Goal: Transaction & Acquisition: Purchase product/service

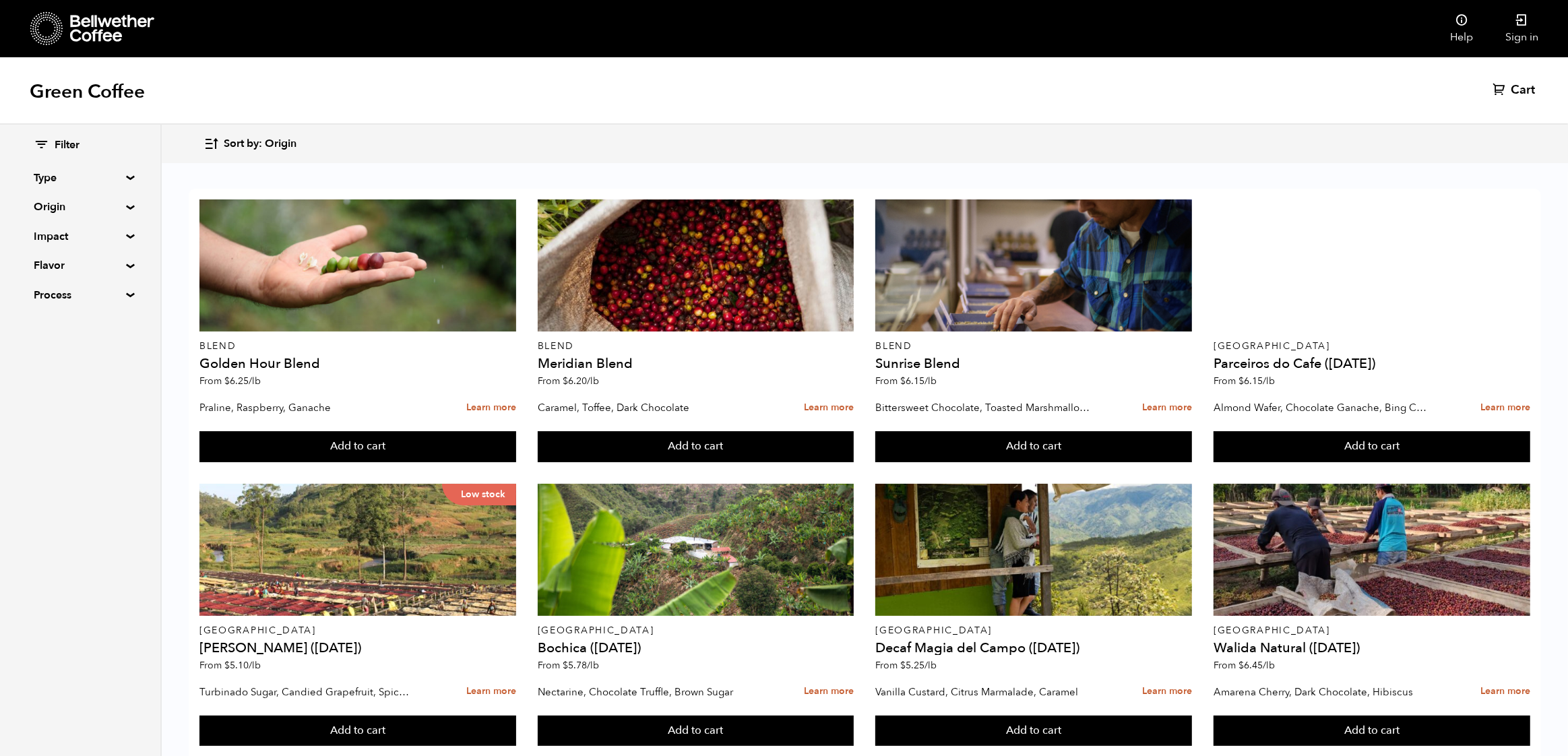
click at [124, 206] on summary "Origin" at bounding box center [80, 207] width 93 height 16
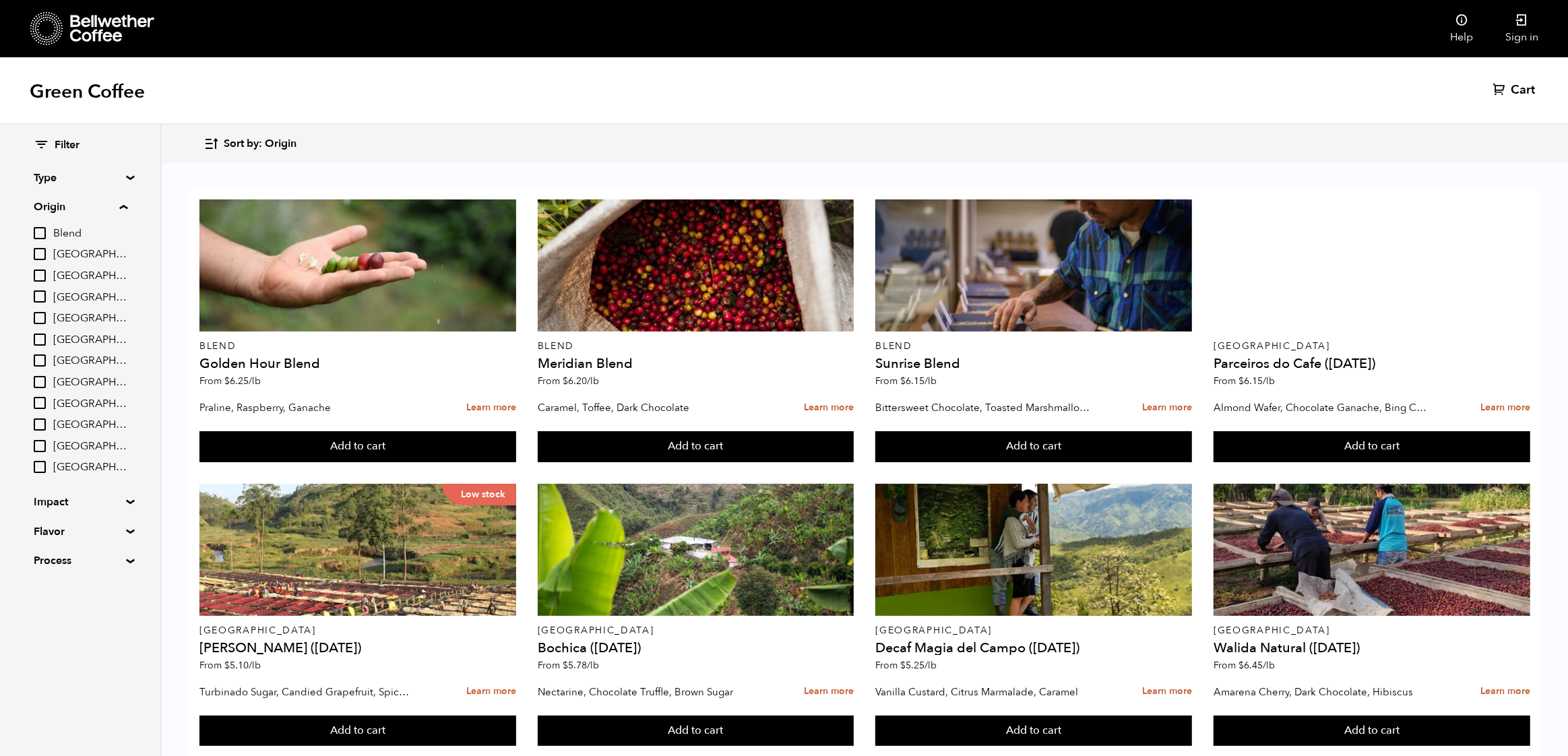
click at [46, 398] on input "[GEOGRAPHIC_DATA]" at bounding box center [40, 402] width 12 height 12
checkbox input "true"
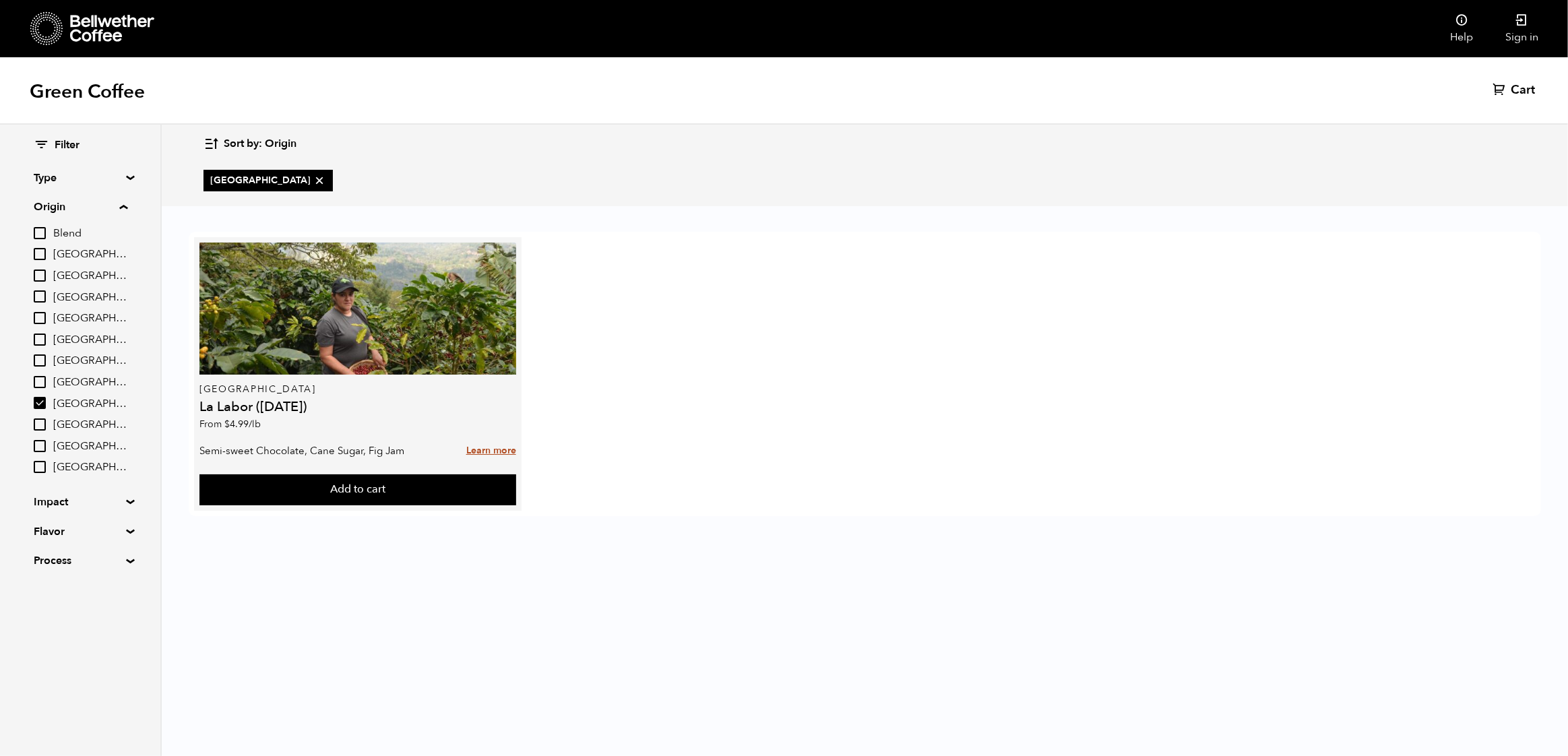
click at [506, 446] on link "Learn more" at bounding box center [491, 451] width 50 height 29
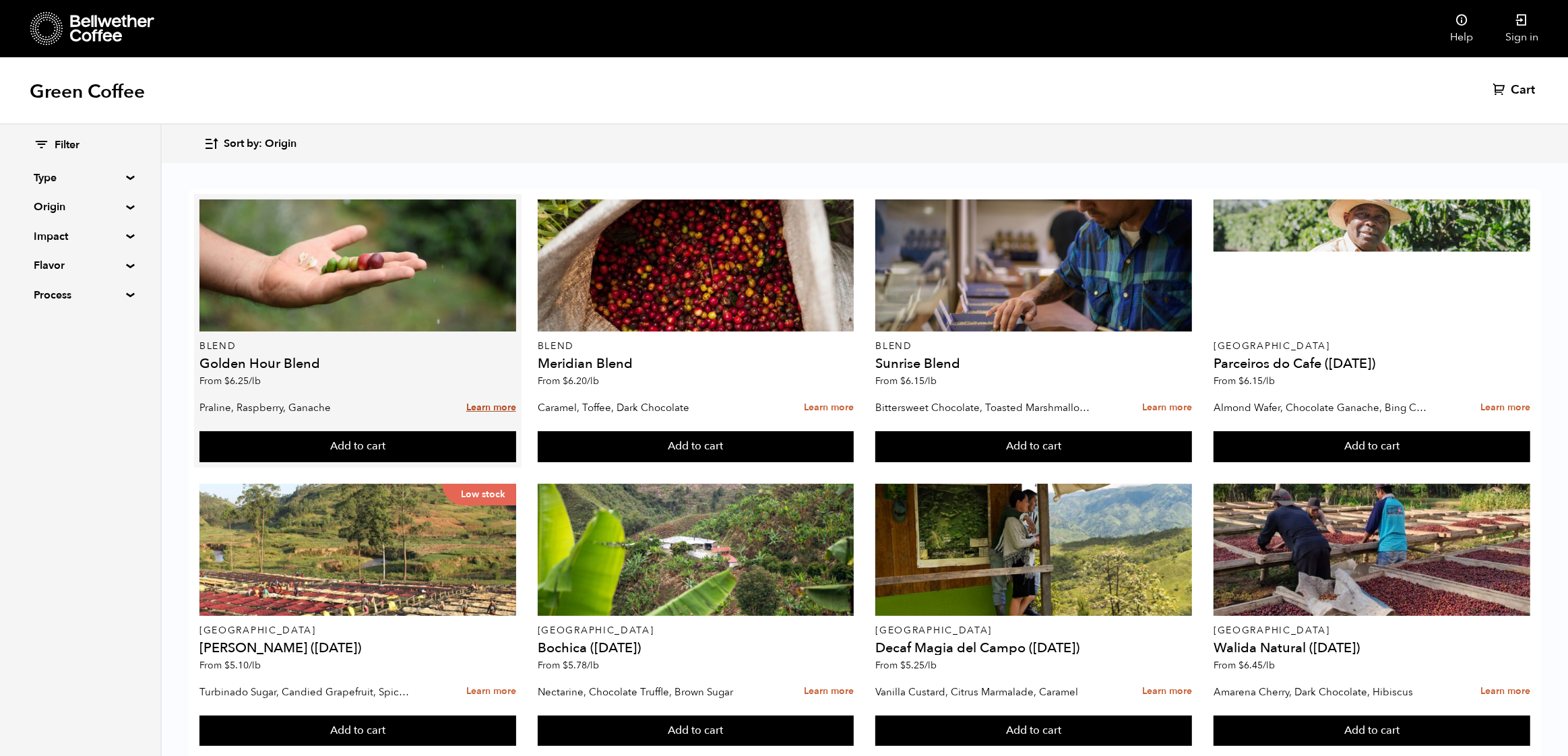
scroll to position [346, 0]
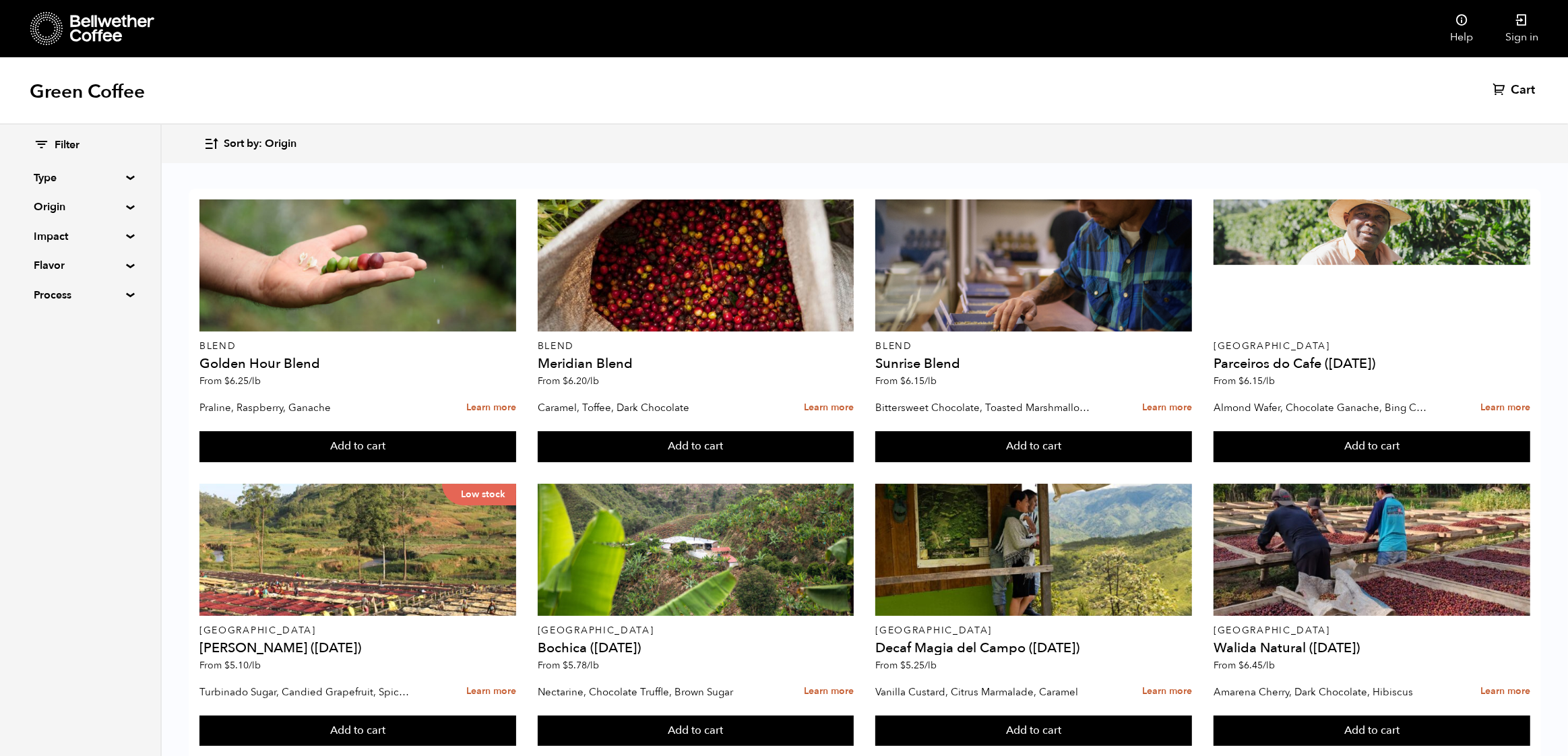
click at [123, 205] on summary "Origin" at bounding box center [80, 207] width 93 height 16
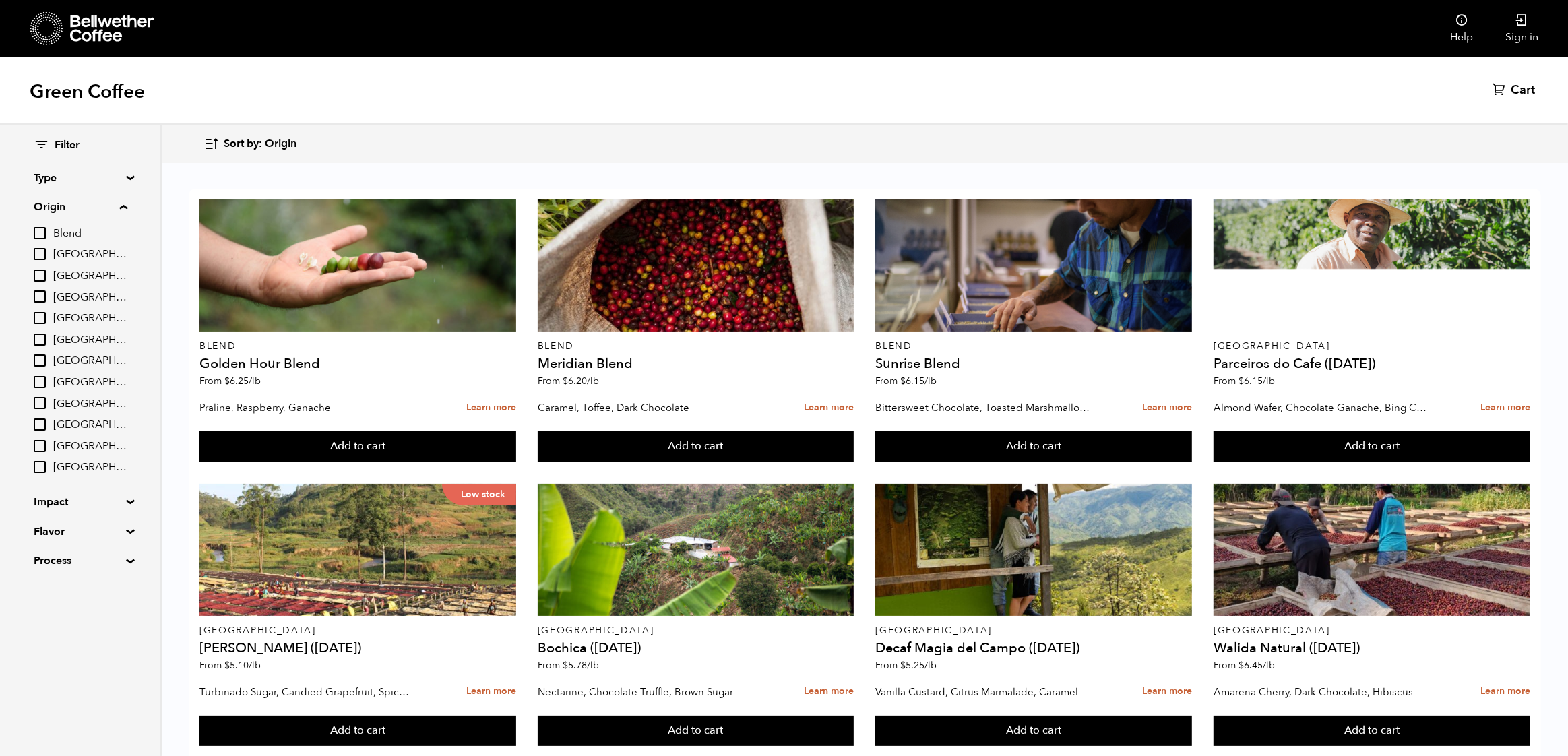
click at [46, 405] on input "[GEOGRAPHIC_DATA]" at bounding box center [40, 402] width 12 height 12
checkbox input "true"
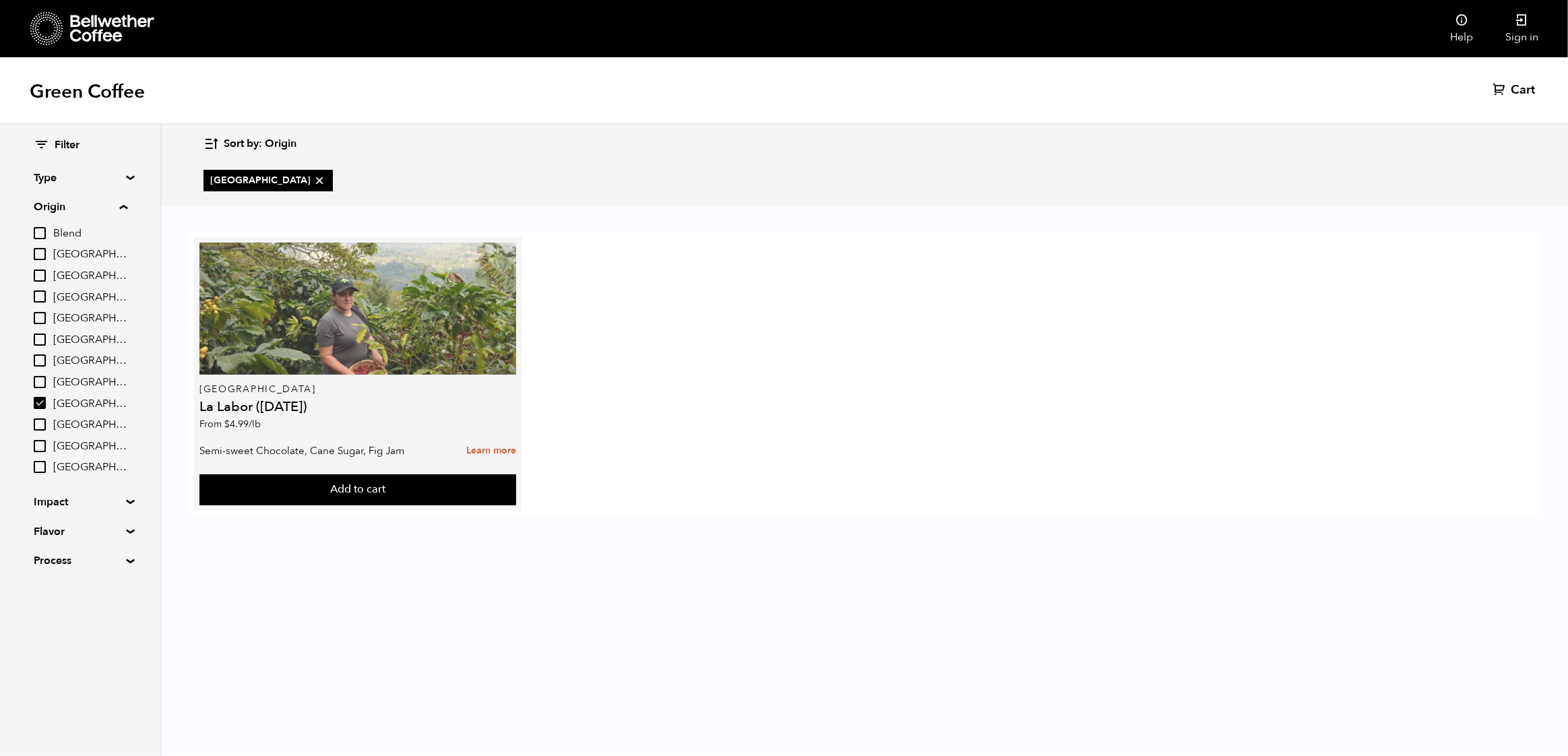
click at [360, 318] on div at bounding box center [358, 308] width 317 height 132
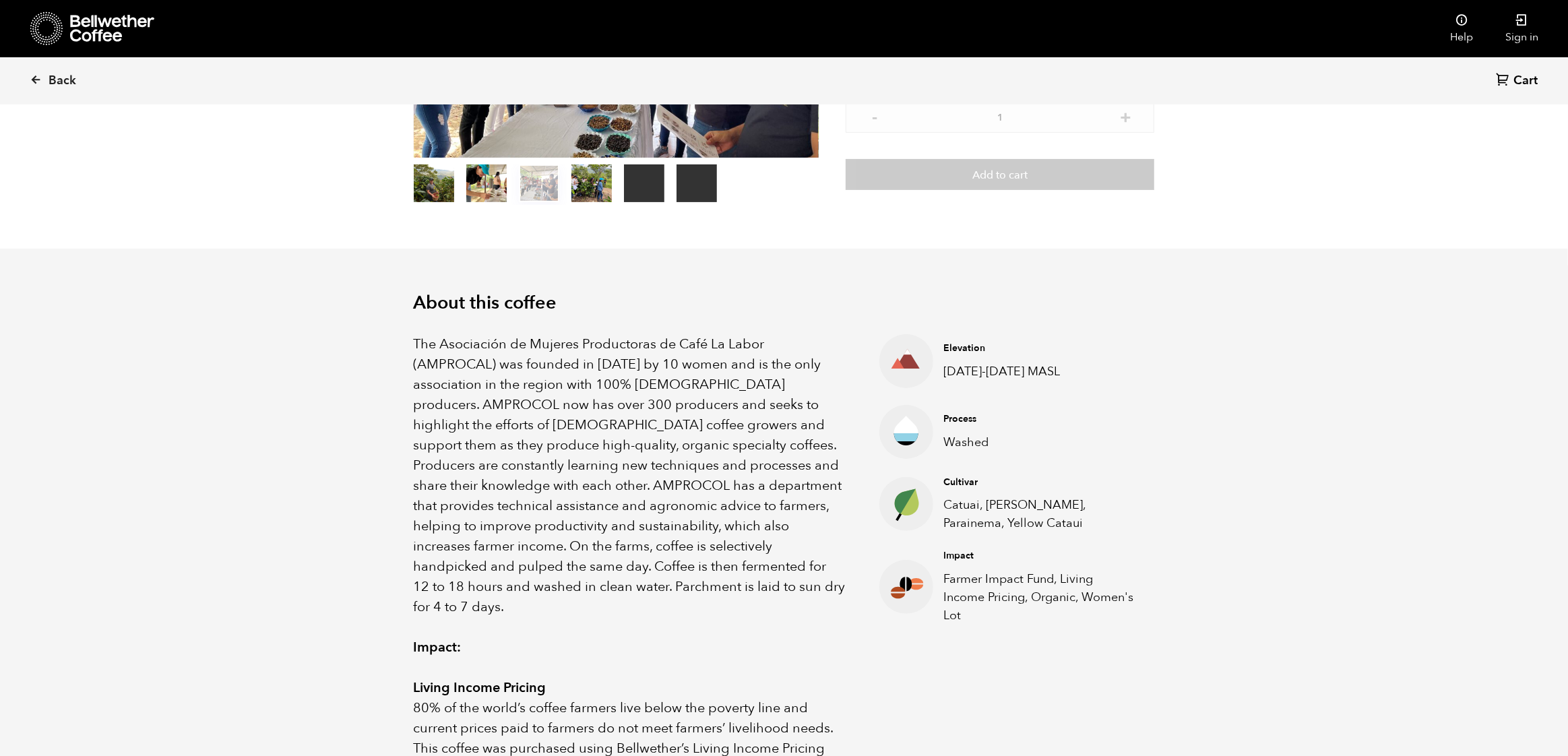
scroll to position [292, 0]
